Goal: Transaction & Acquisition: Subscribe to service/newsletter

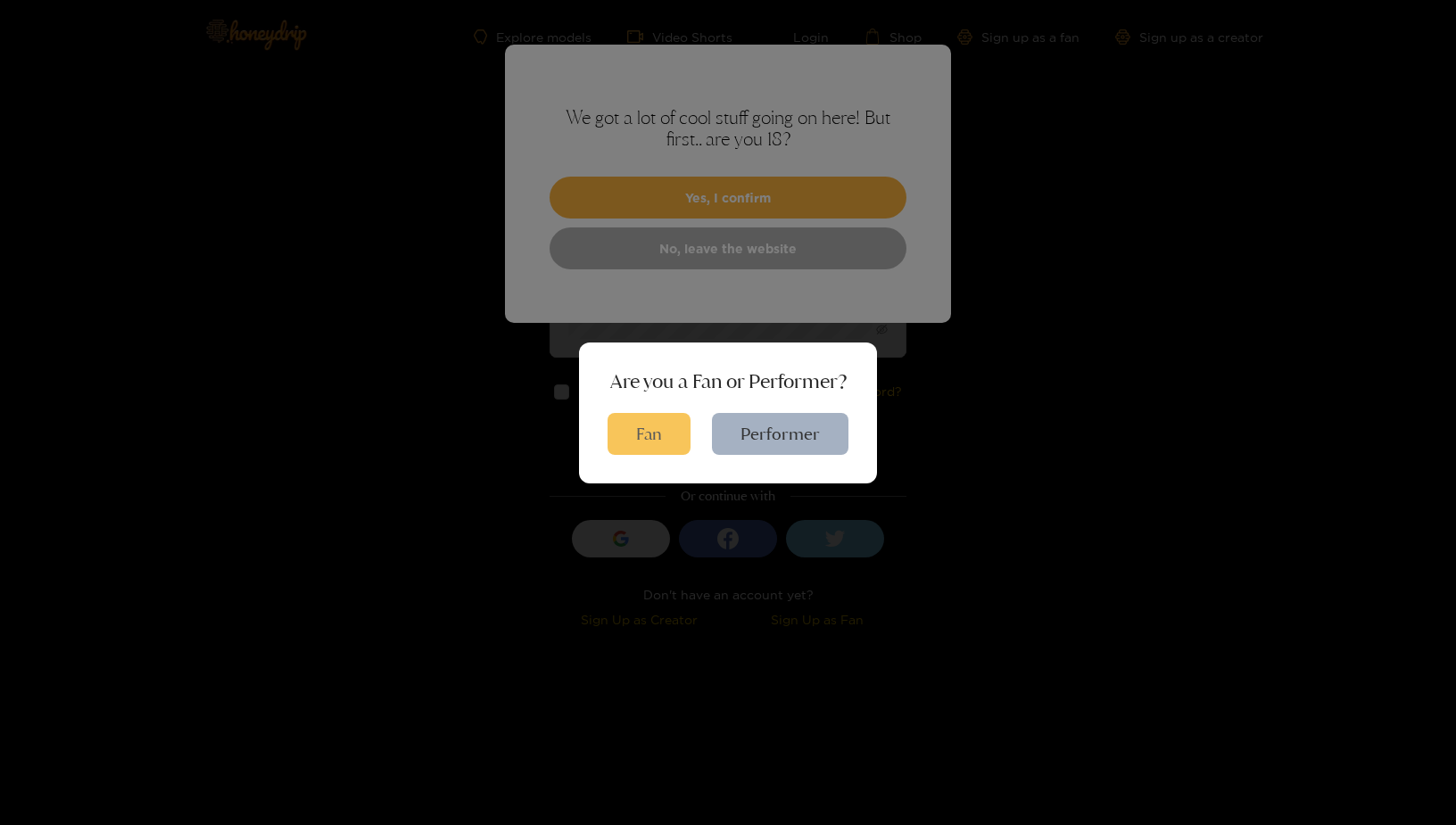
click at [627, 430] on button "Fan" at bounding box center [649, 433] width 83 height 42
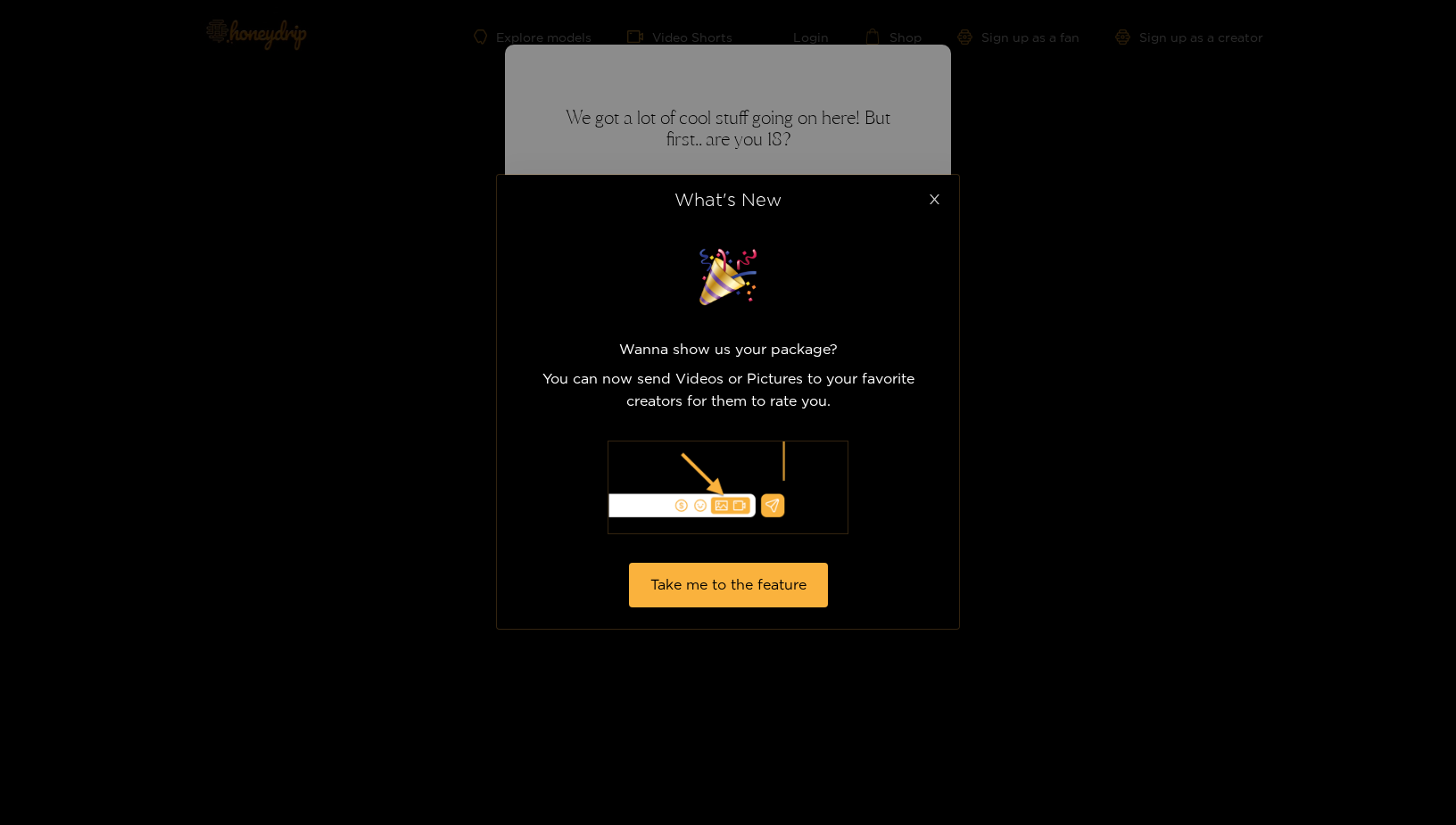
click at [931, 202] on icon "close" at bounding box center [935, 200] width 14 height 14
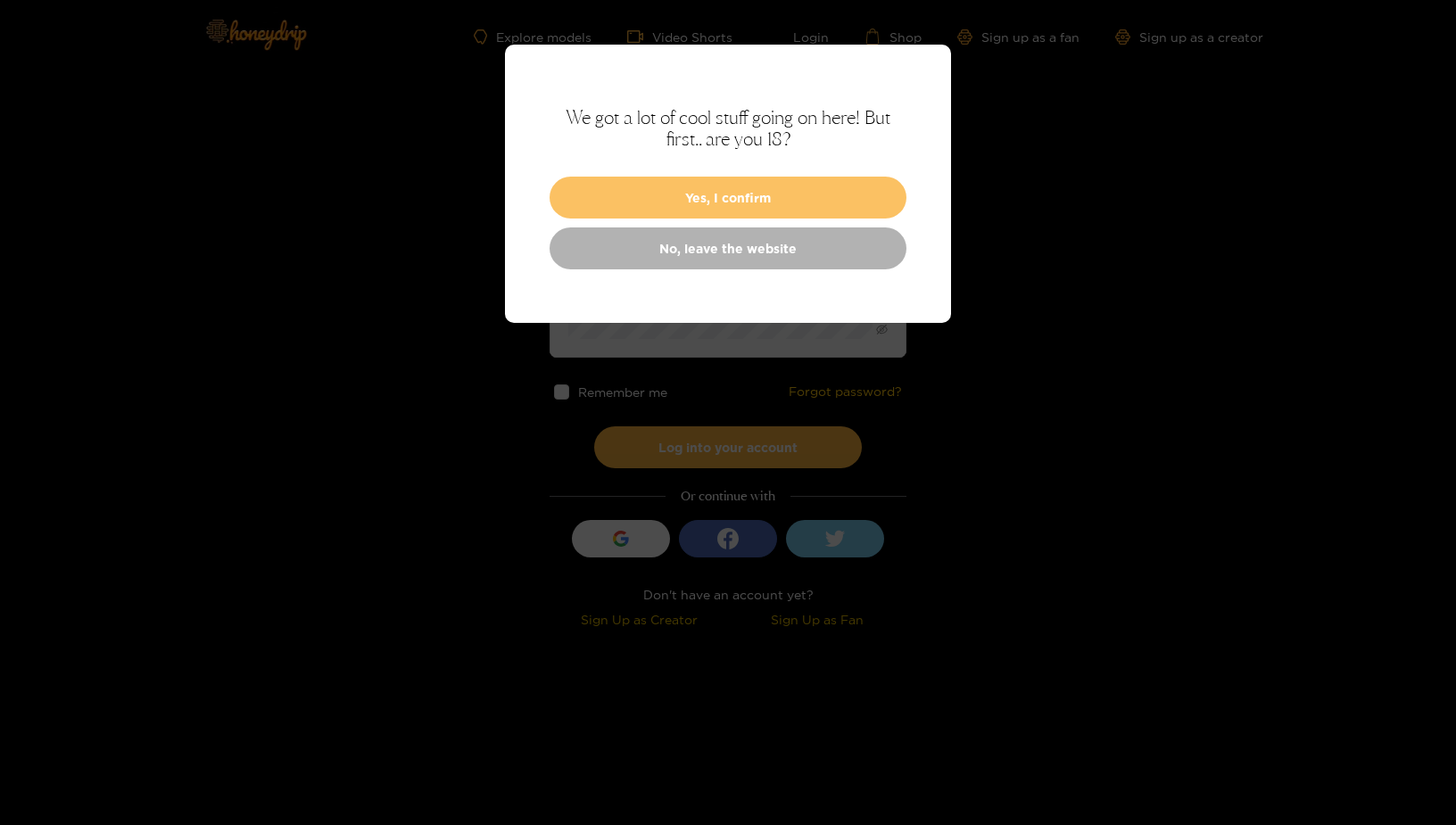
click at [733, 190] on button "Yes, I confirm" at bounding box center [728, 198] width 357 height 42
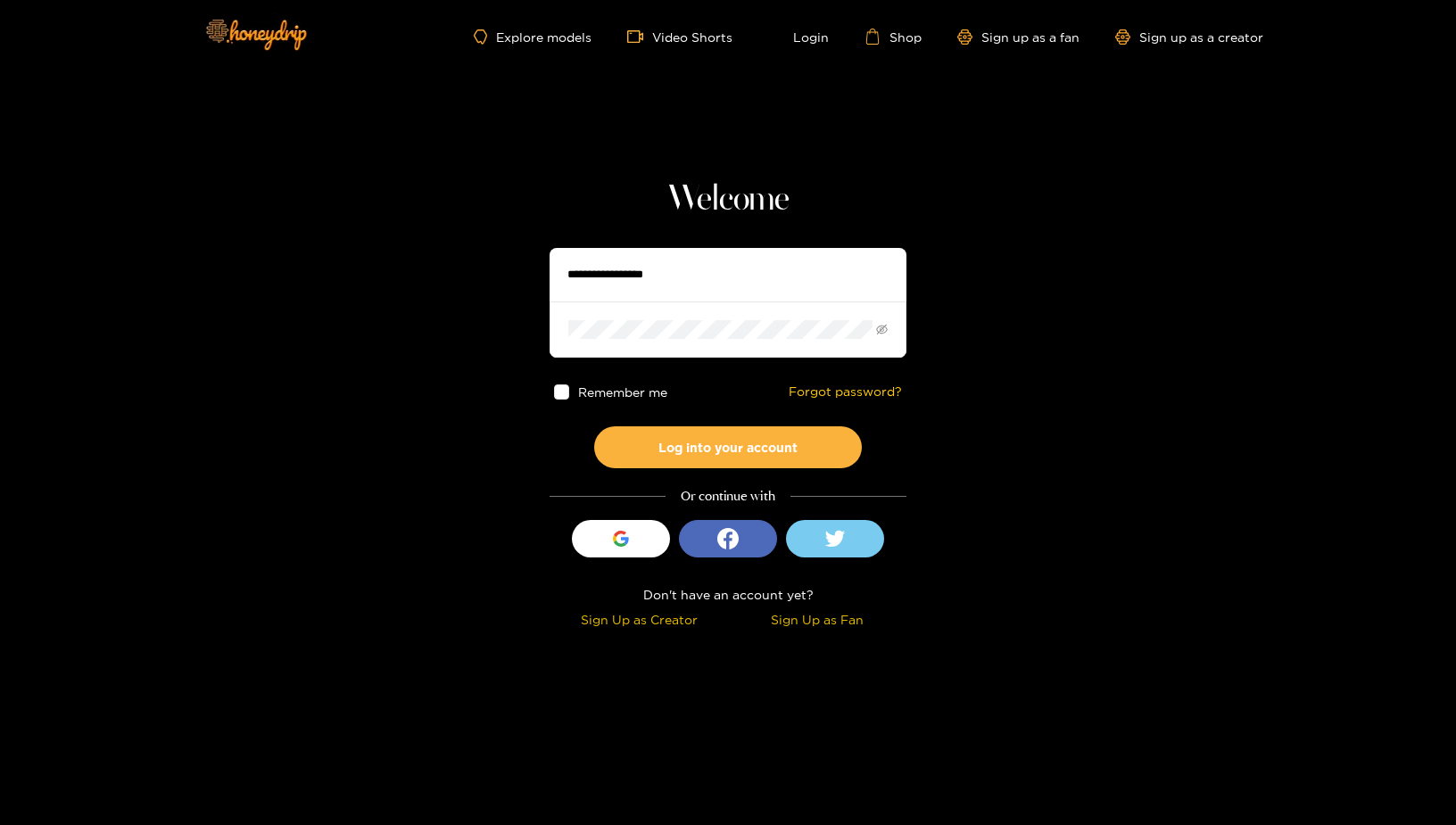
click at [702, 293] on input "text" at bounding box center [728, 275] width 357 height 53
type input "**********"
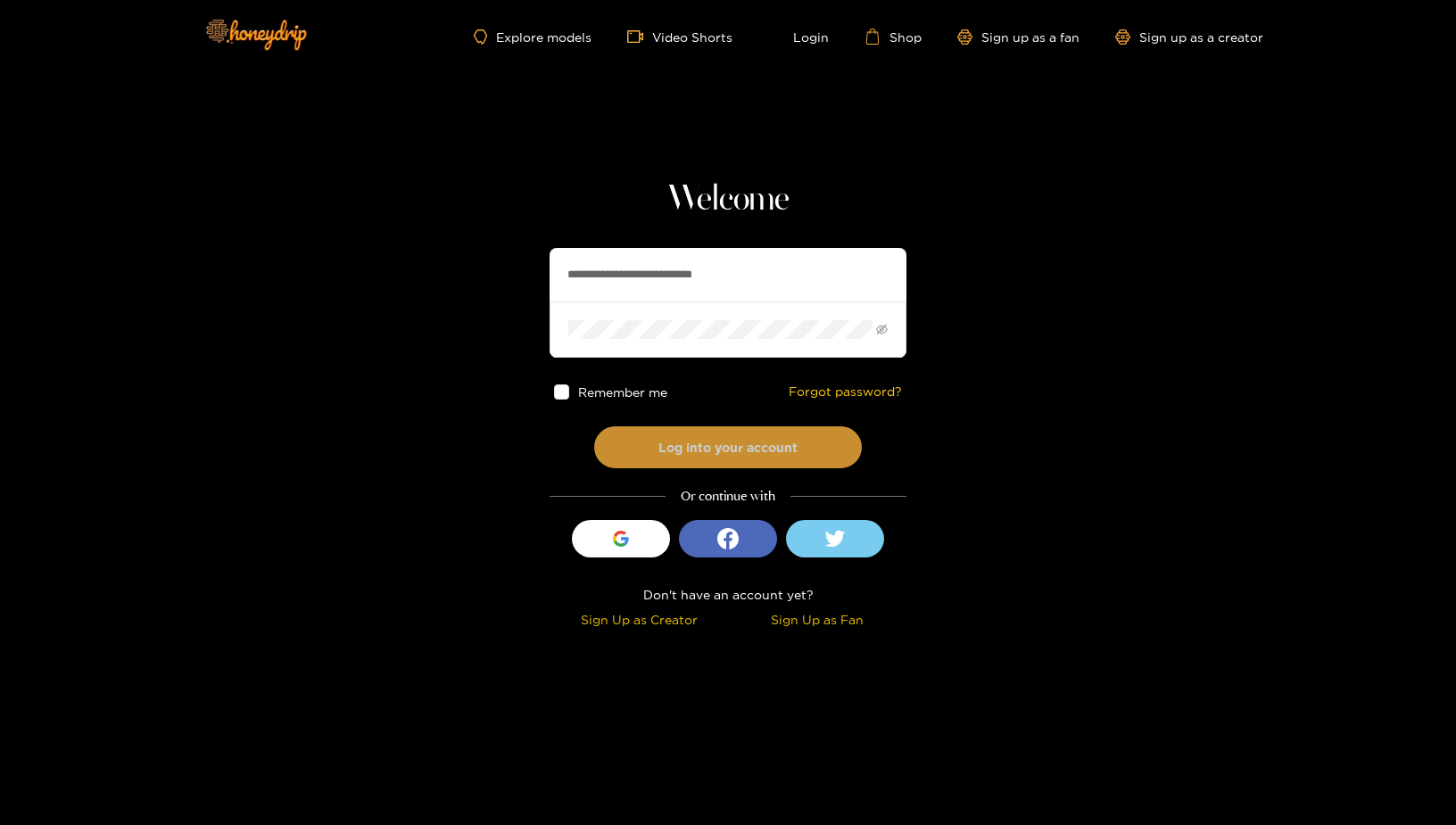
click at [695, 452] on button "Log into your account" at bounding box center [728, 447] width 267 height 42
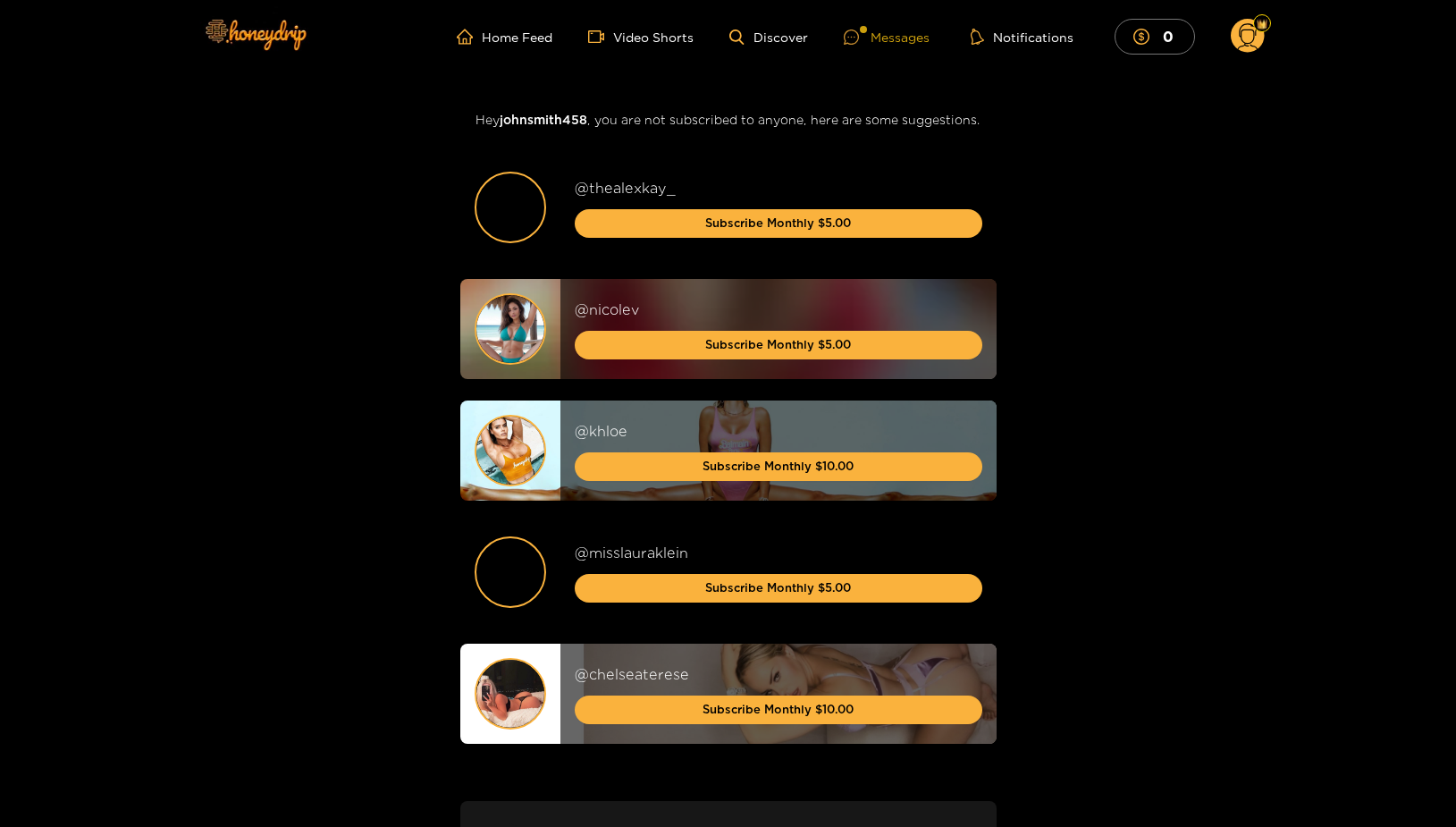
click at [889, 40] on div "Messages" at bounding box center [886, 37] width 86 height 21
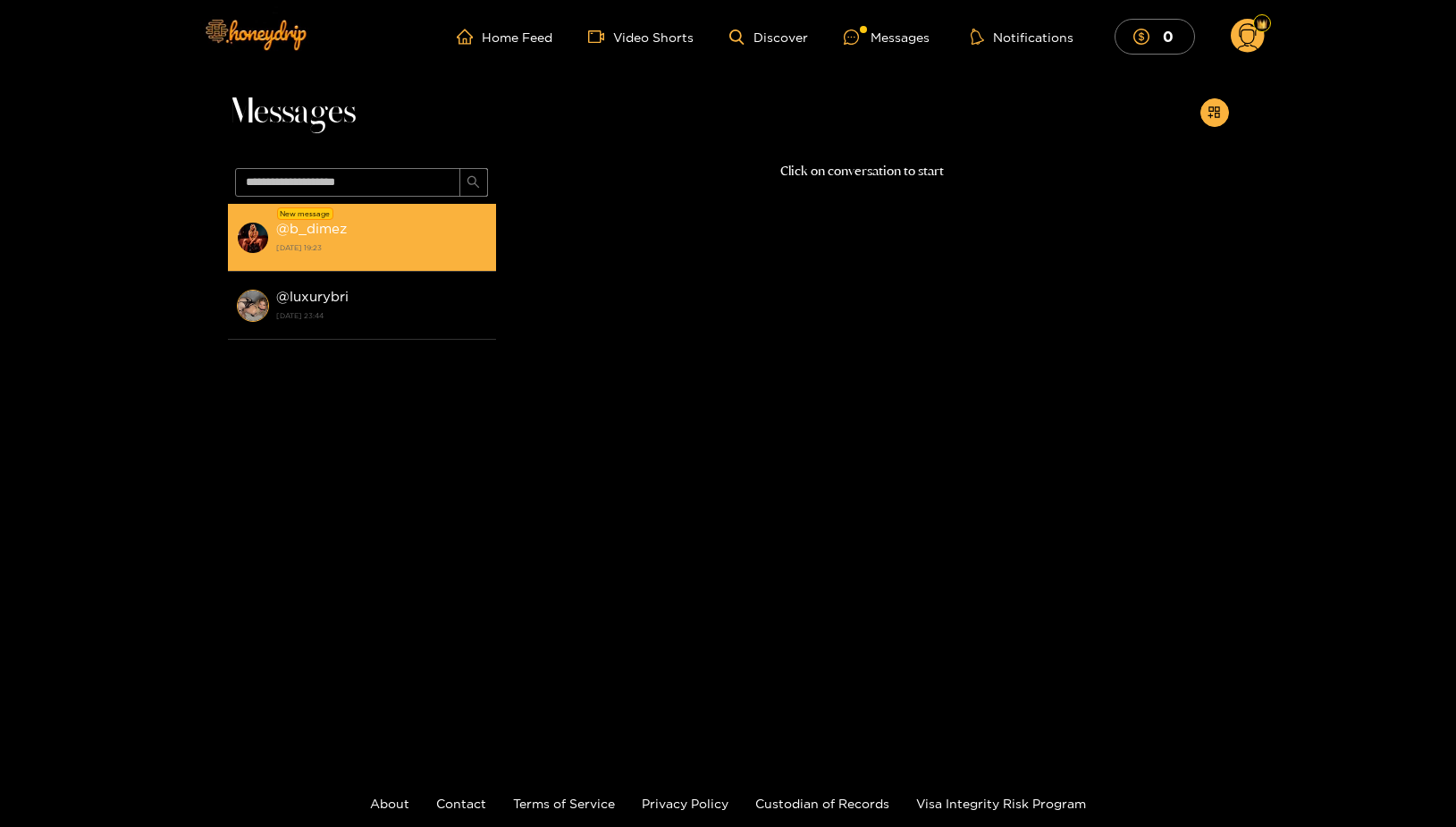
click at [418, 206] on li "New message @ b_dimez [DATE] 19:23" at bounding box center [362, 238] width 268 height 68
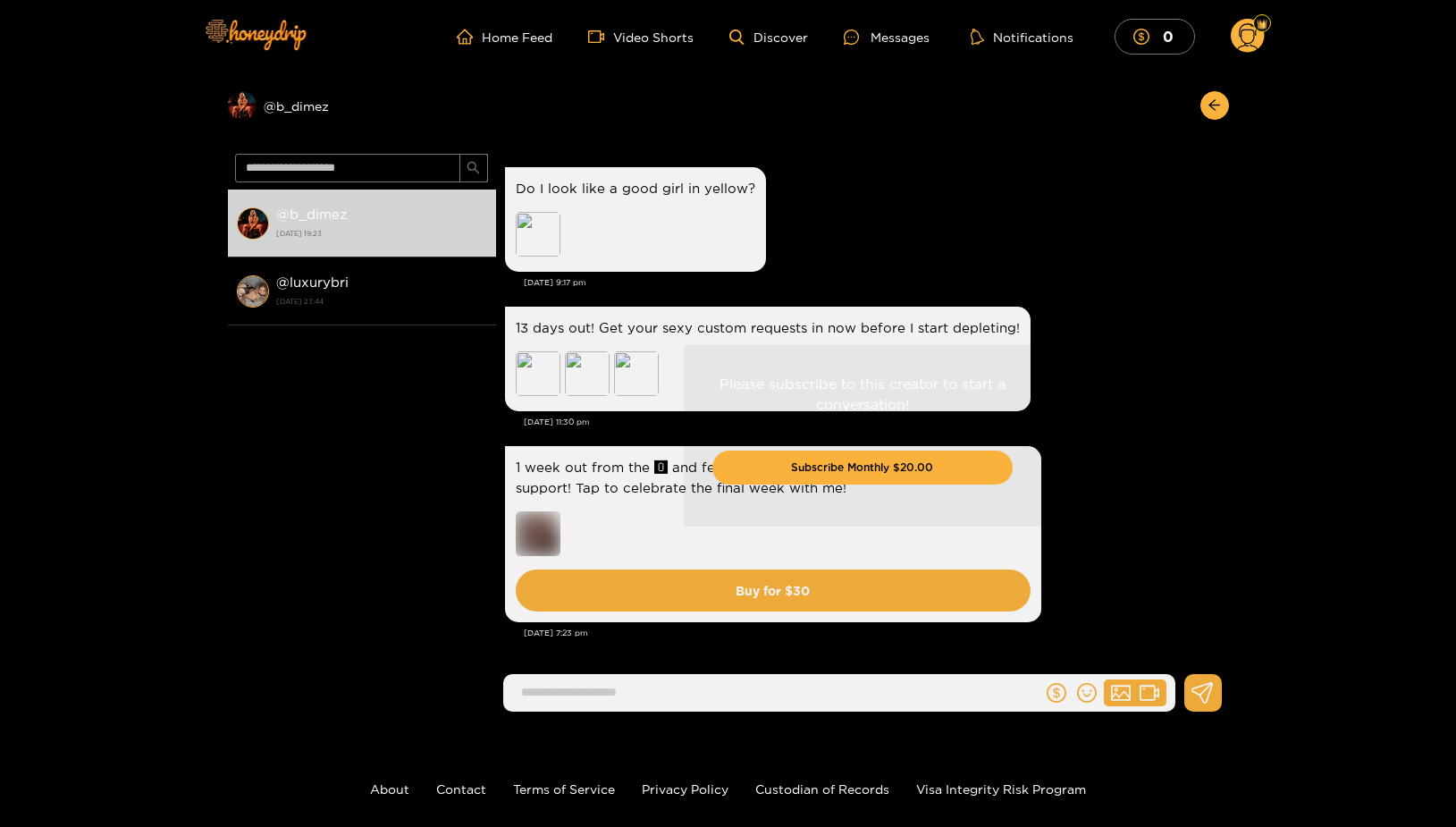
scroll to position [93, 0]
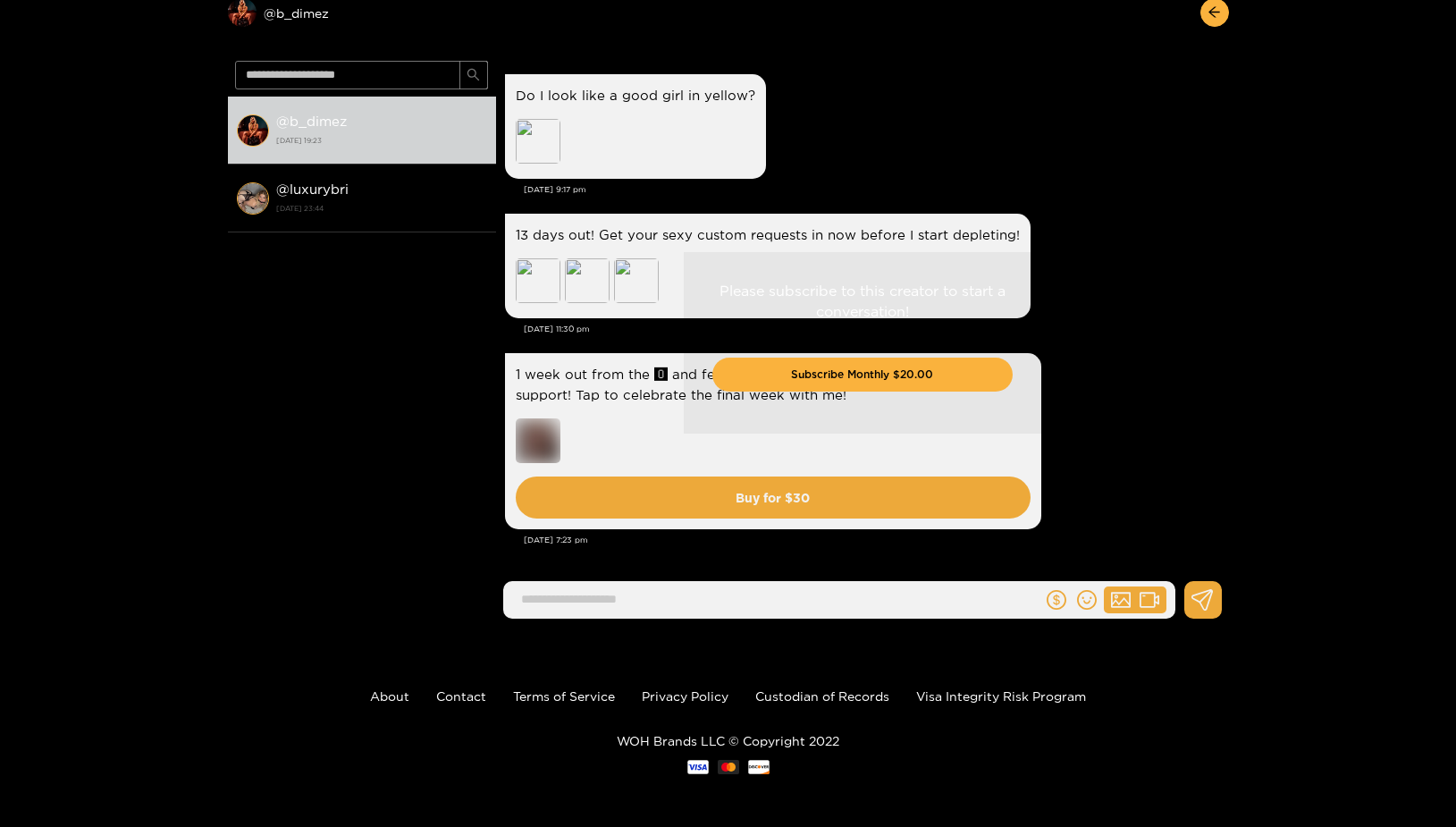
drag, startPoint x: 1224, startPoint y: 533, endPoint x: 1224, endPoint y: 506, distance: 27.0
click at [1224, 506] on div "Please subscribe to this creator to start a conversation! Subscribe Monthly $20…" at bounding box center [861, 343] width 732 height 579
click at [867, 375] on button "Subscribe Monthly $20.00" at bounding box center [862, 375] width 300 height 34
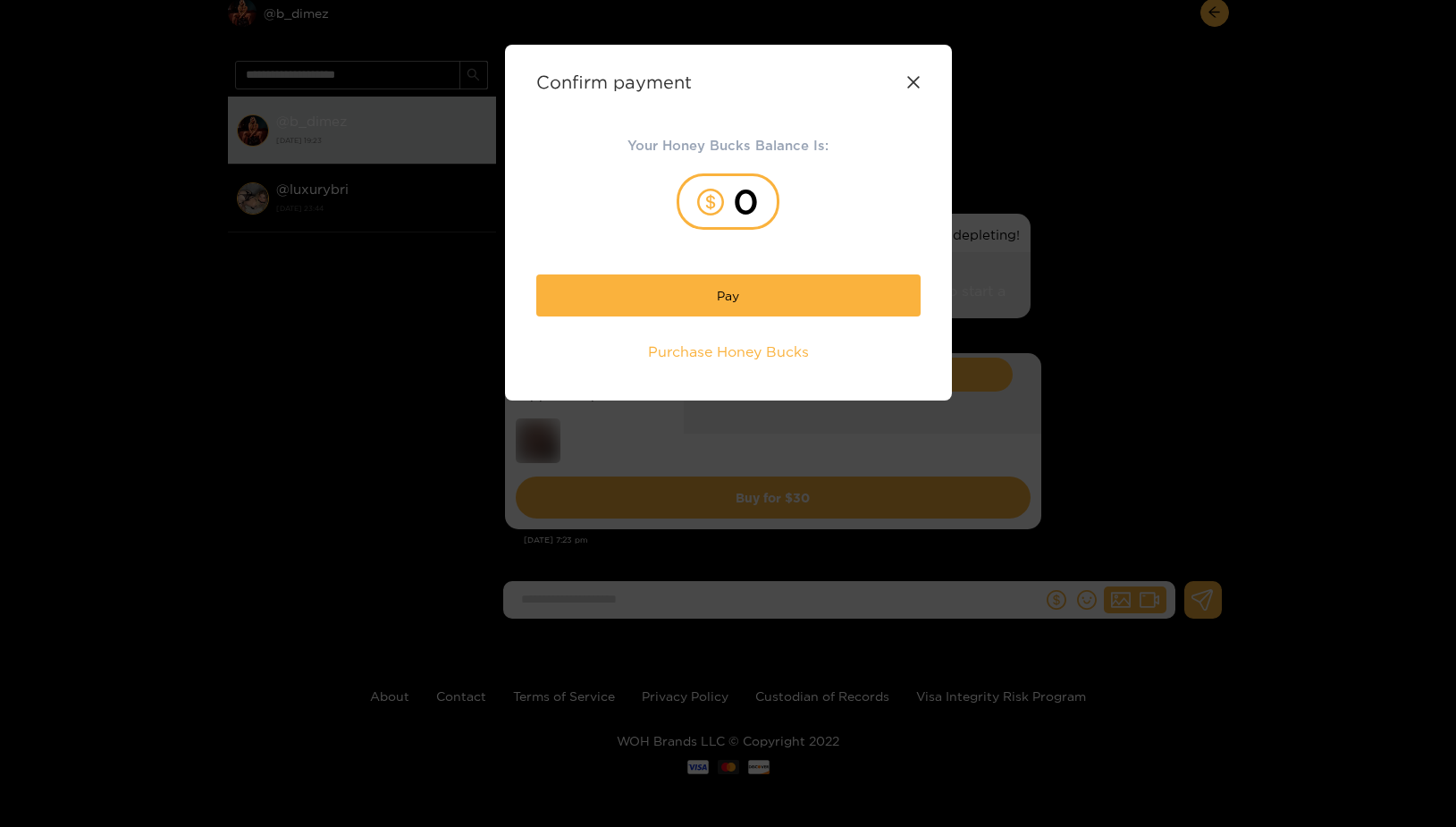
click at [915, 80] on icon at bounding box center [913, 82] width 14 height 14
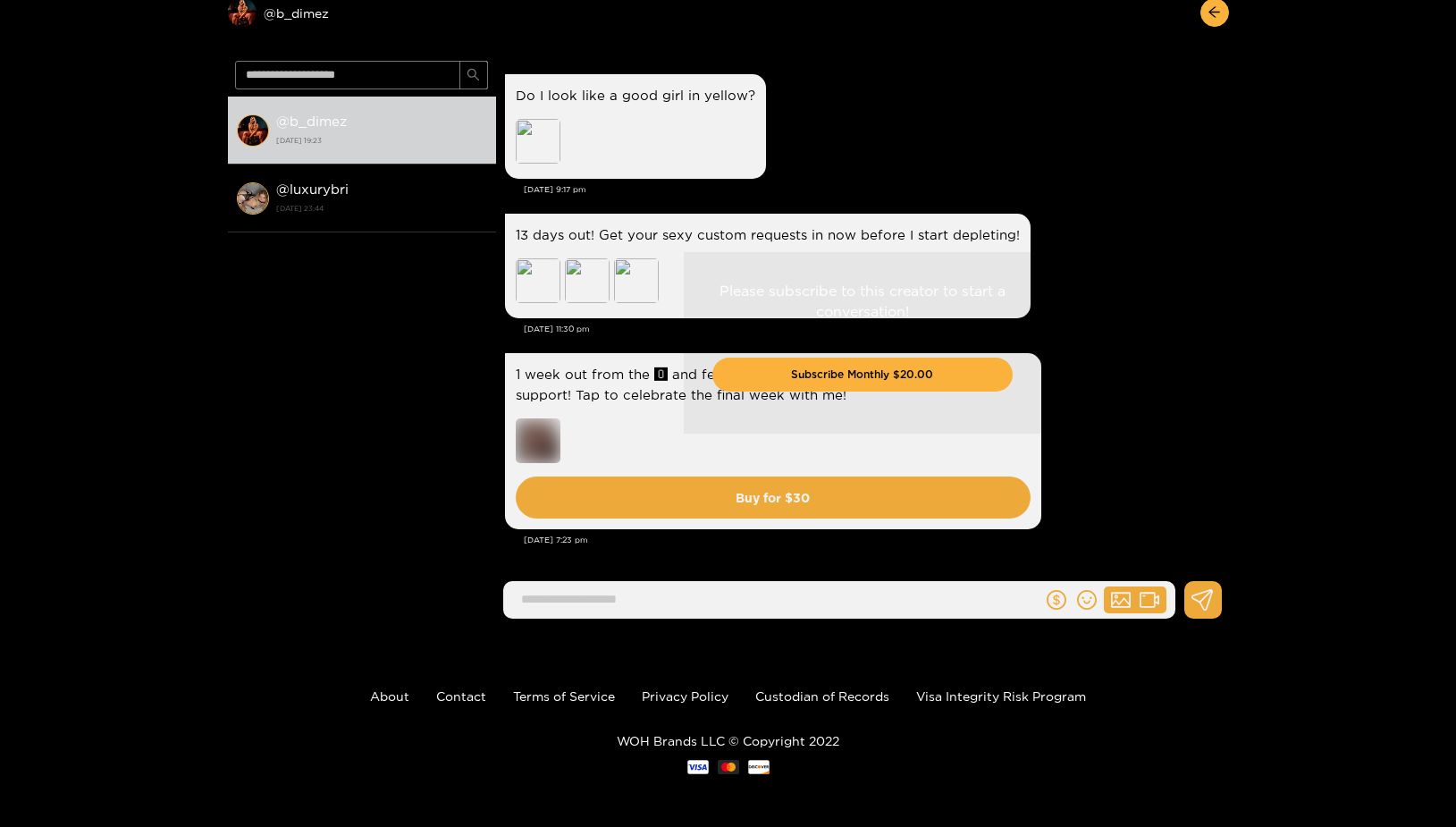
scroll to position [0, 0]
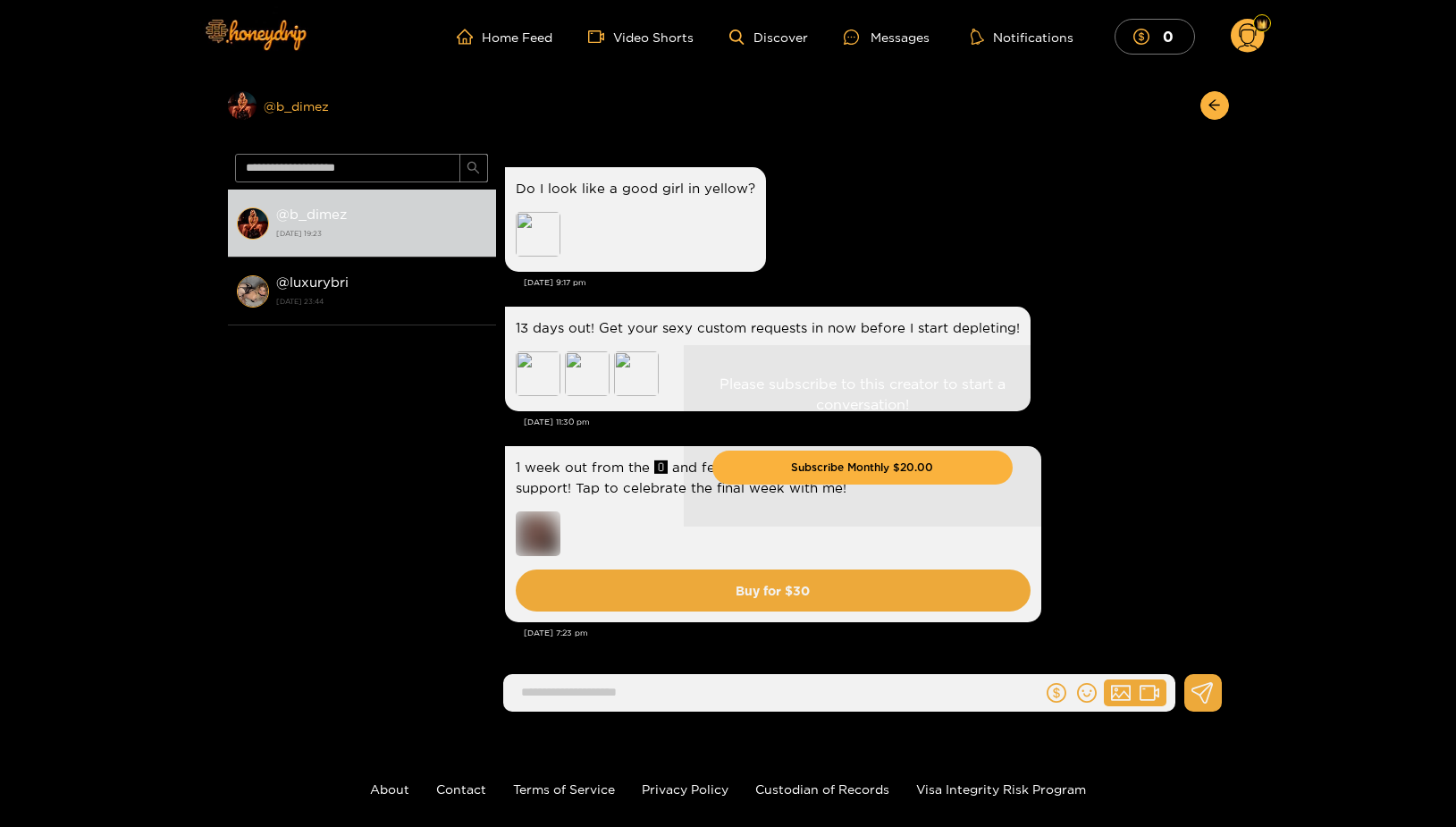
click at [294, 103] on div "Preview @ b_dimez" at bounding box center [362, 105] width 268 height 29
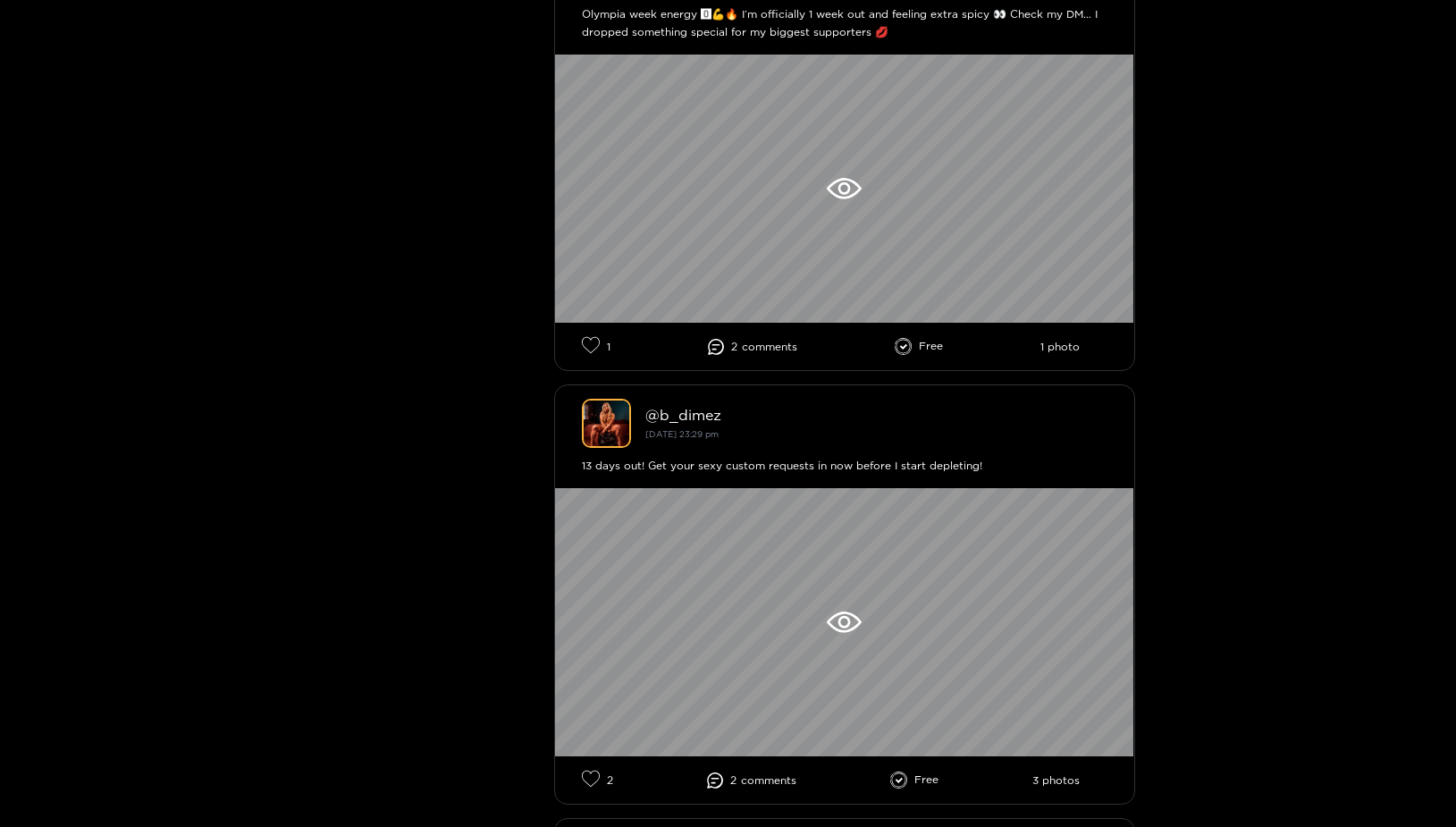
scroll to position [648, 0]
